Goal: Task Accomplishment & Management: Use online tool/utility

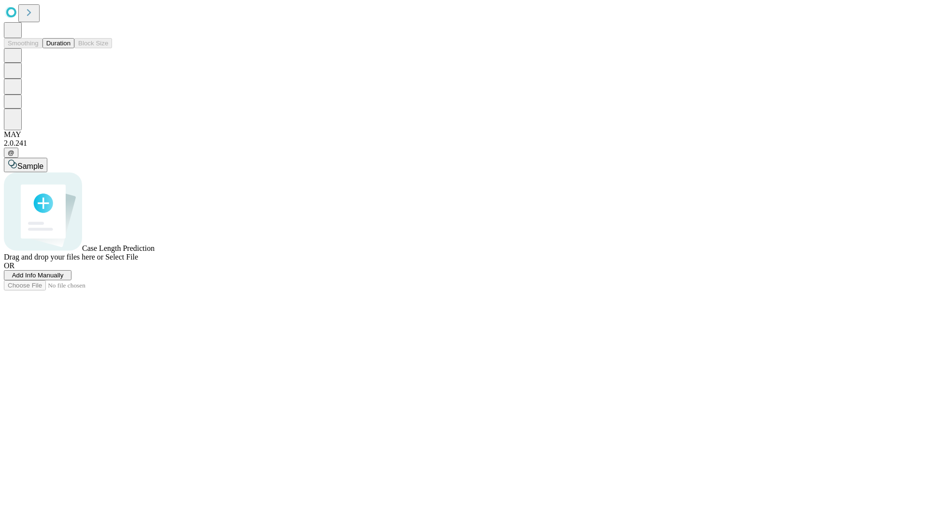
click at [70, 48] on button "Duration" at bounding box center [58, 43] width 32 height 10
click at [64, 279] on span "Add Info Manually" at bounding box center [38, 275] width 52 height 7
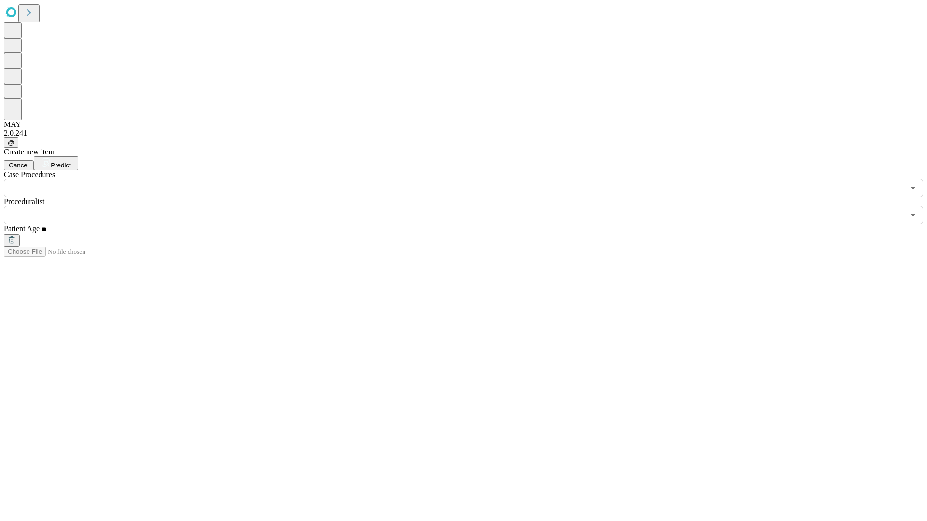
type input "**"
click at [470, 206] on input "text" at bounding box center [454, 215] width 900 height 18
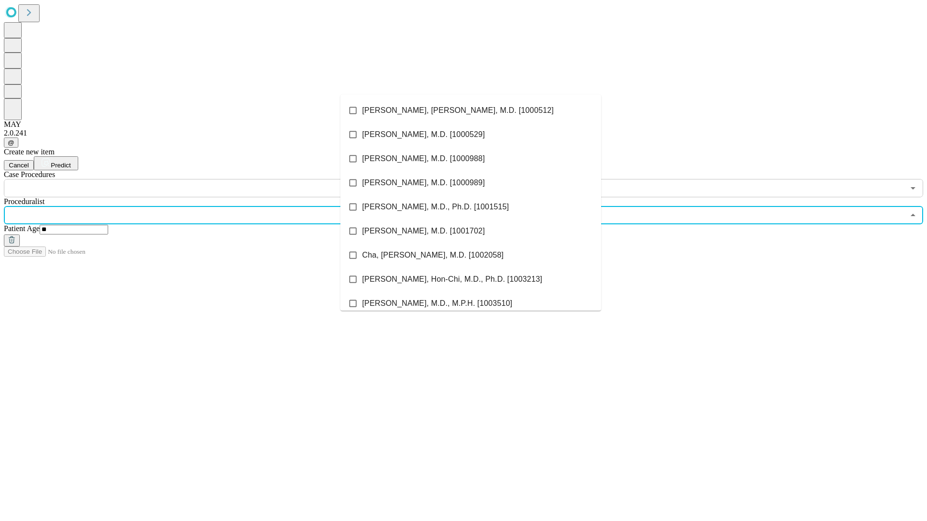
click at [471, 111] on li "[PERSON_NAME], [PERSON_NAME], M.D. [1000512]" at bounding box center [470, 110] width 261 height 24
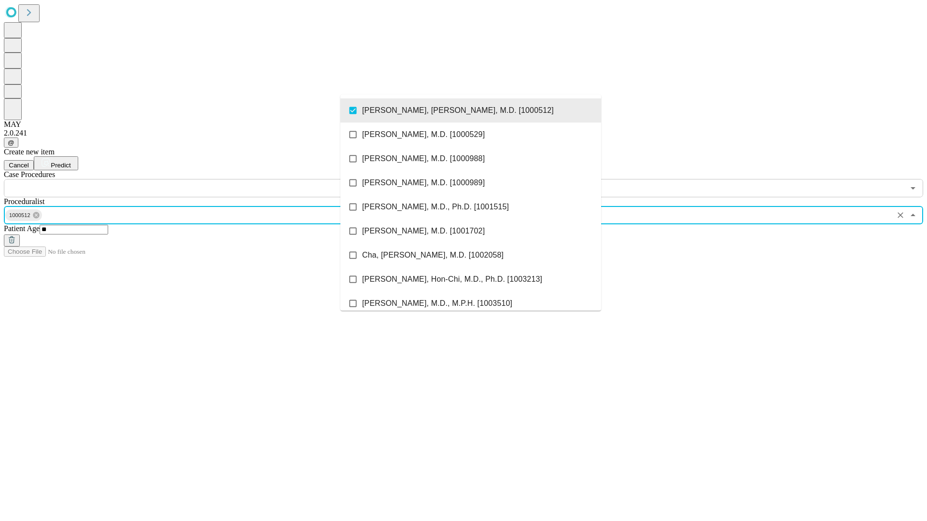
click at [203, 179] on input "text" at bounding box center [454, 188] width 900 height 18
